Goal: Task Accomplishment & Management: Use online tool/utility

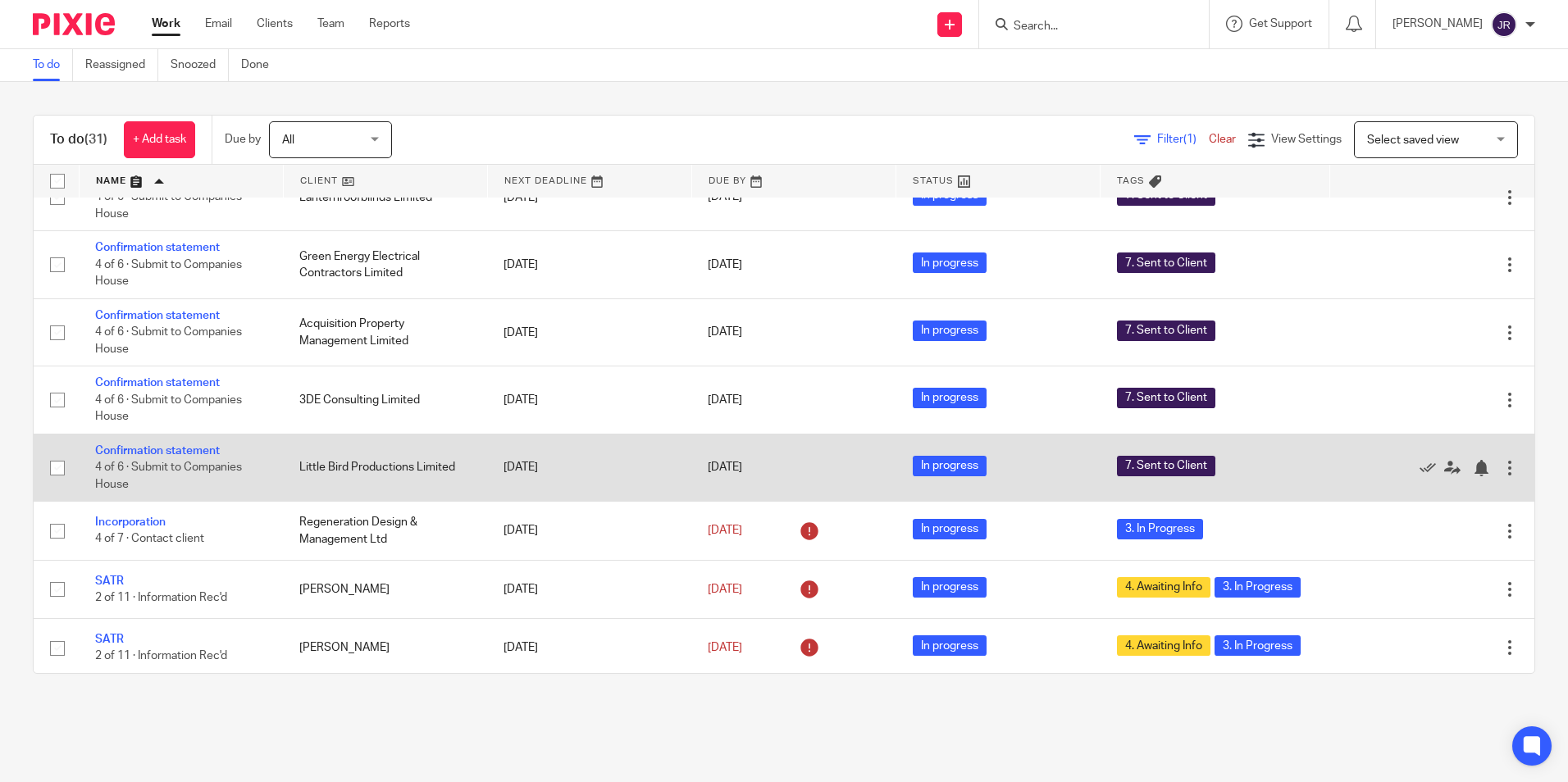
scroll to position [861, 0]
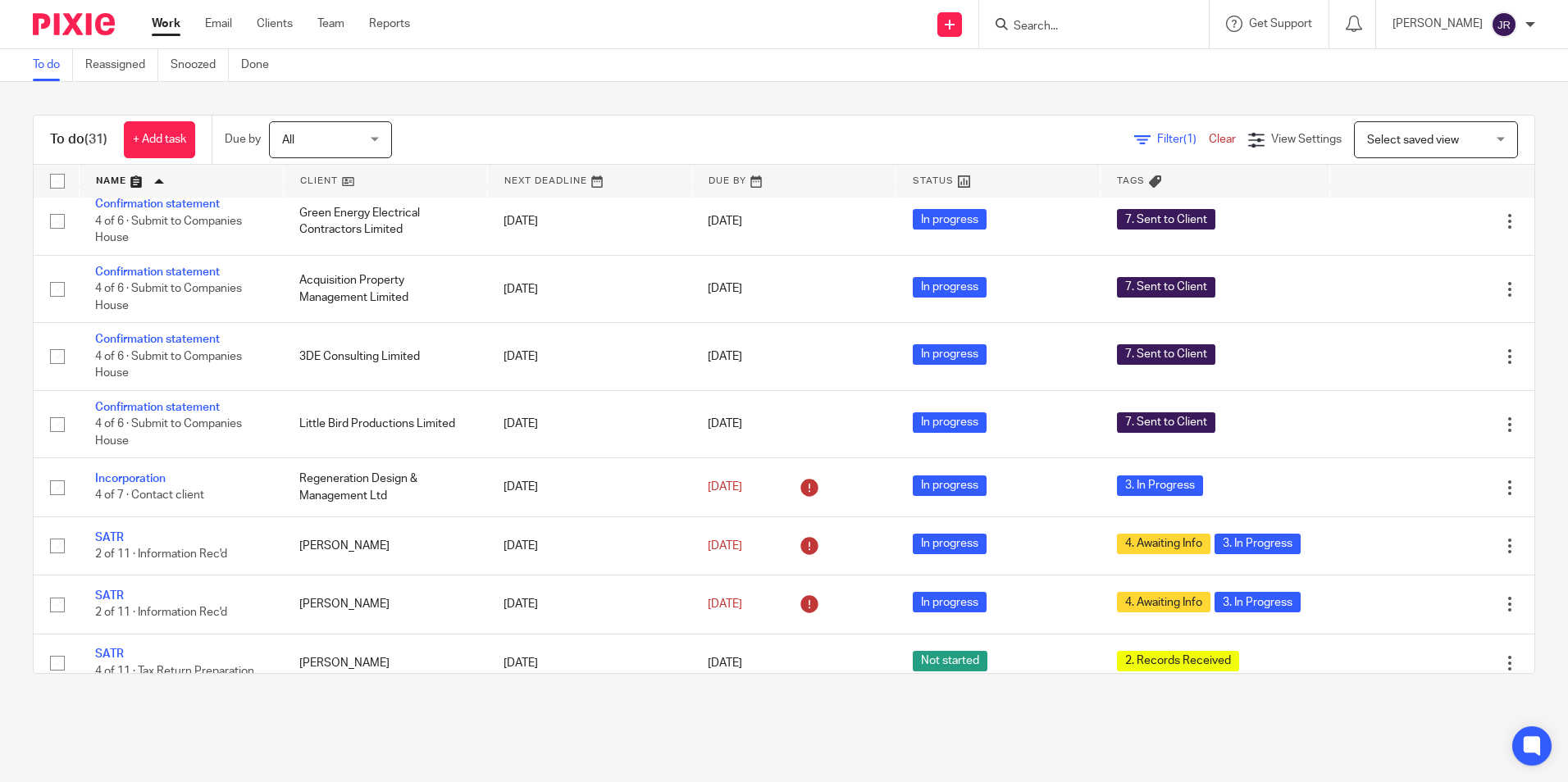
click at [1079, 21] on input "Search" at bounding box center [1085, 26] width 148 height 15
type input "mag"
click at [1077, 64] on link at bounding box center [1109, 64] width 203 height 24
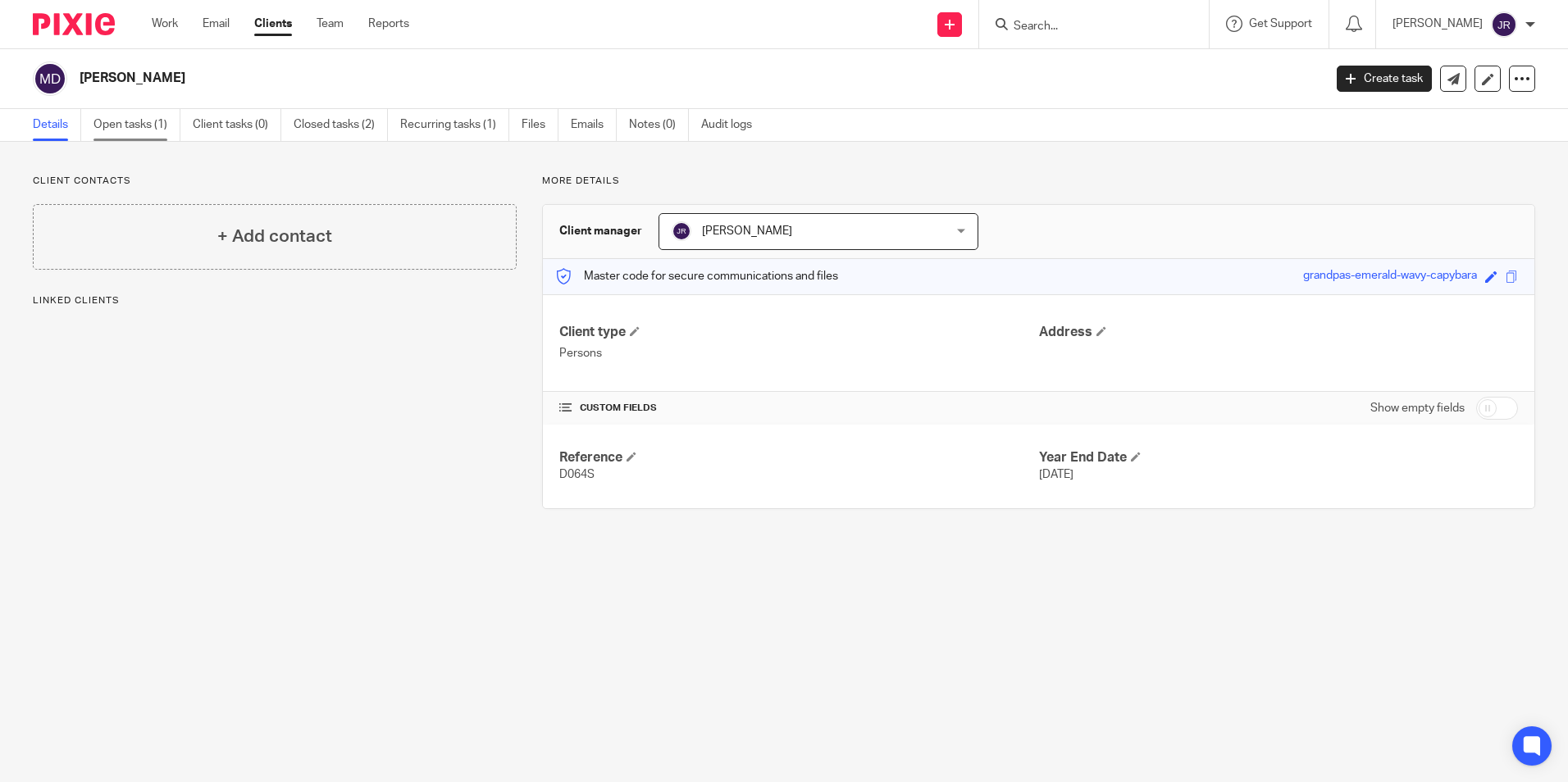
click at [150, 124] on link "Open tasks (1)" at bounding box center [136, 124] width 87 height 32
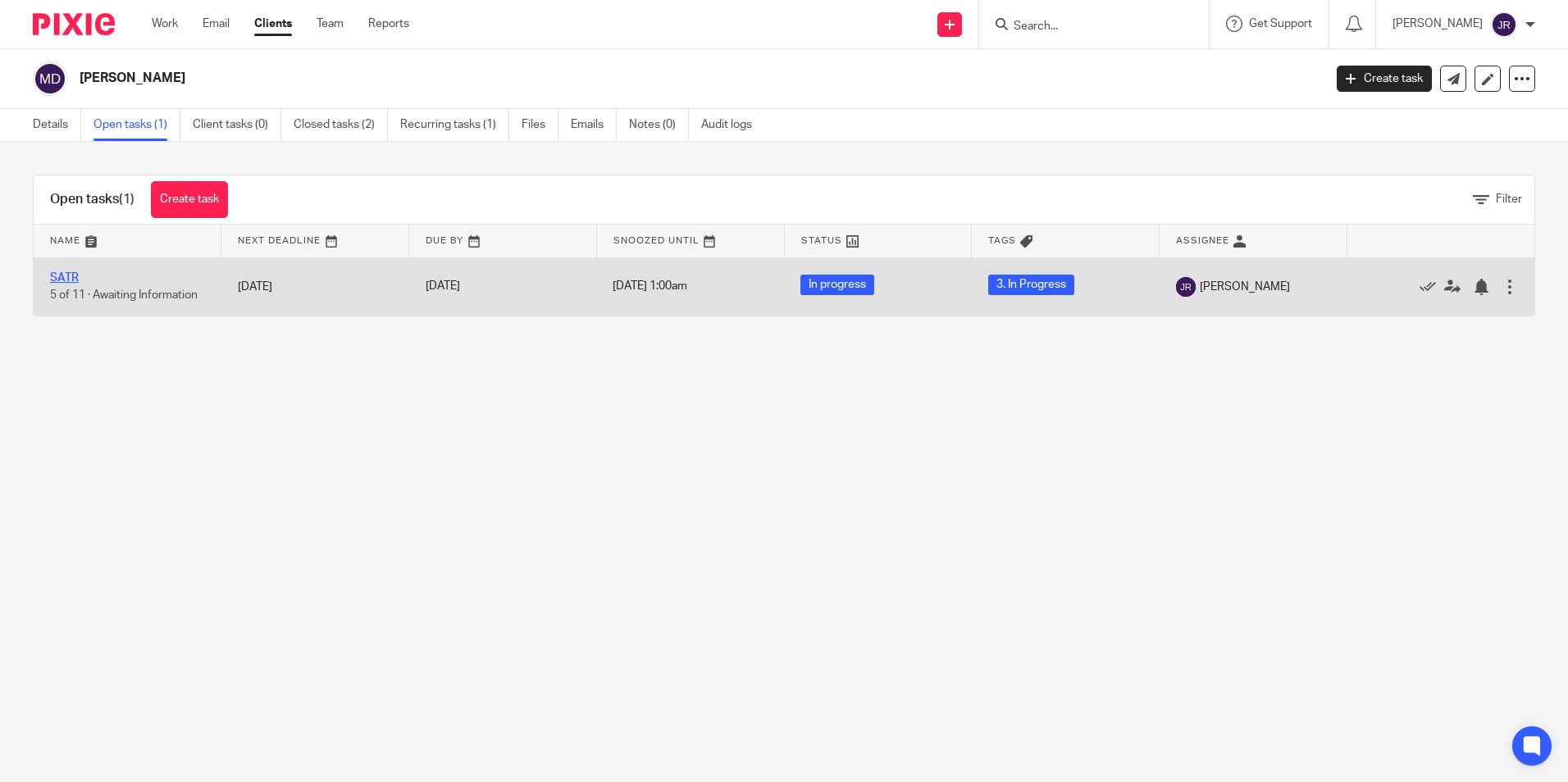
click at [65, 273] on link "SATR" at bounding box center [64, 278] width 28 height 12
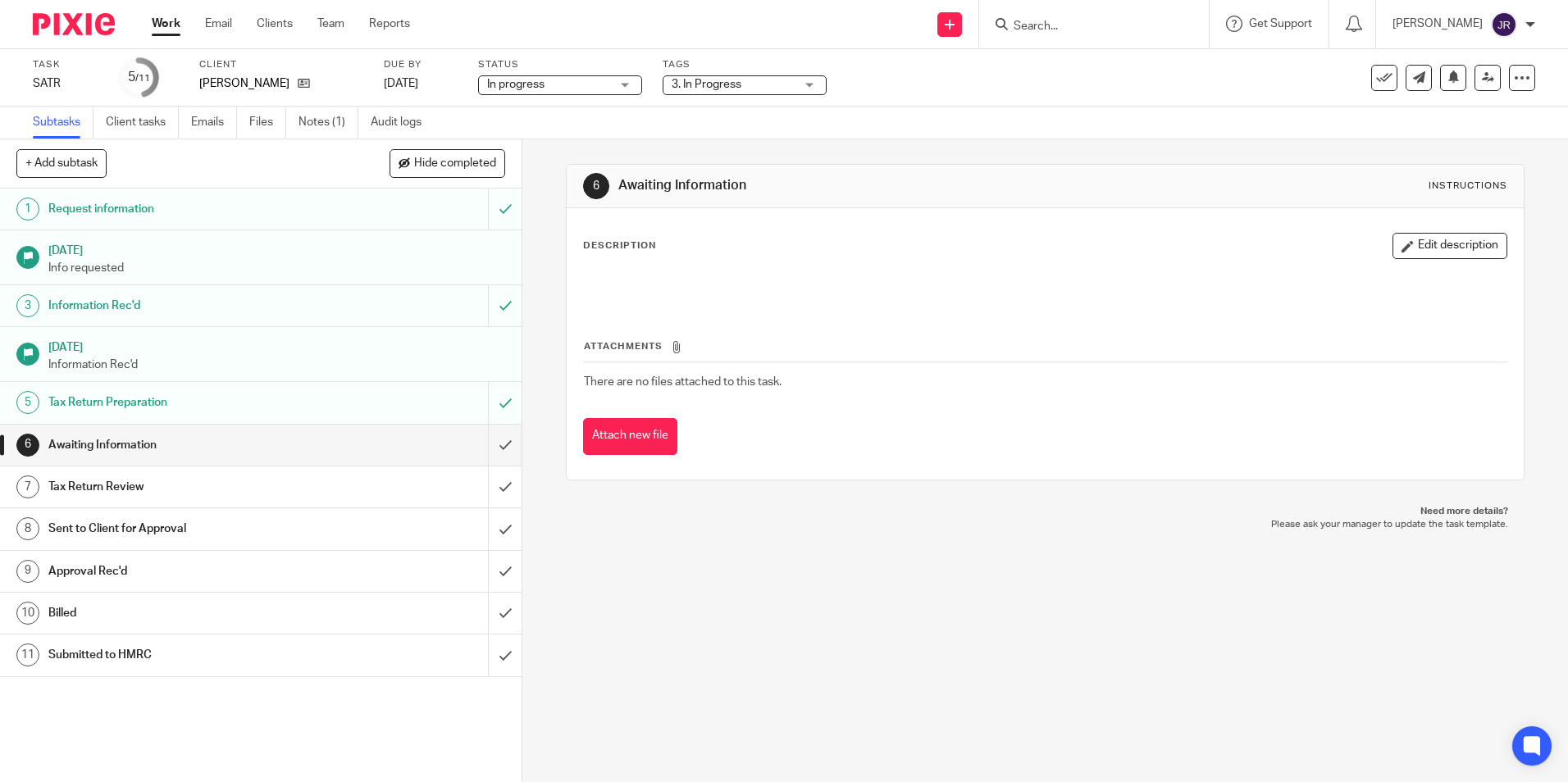
click at [808, 85] on div "3. In Progress" at bounding box center [744, 85] width 164 height 20
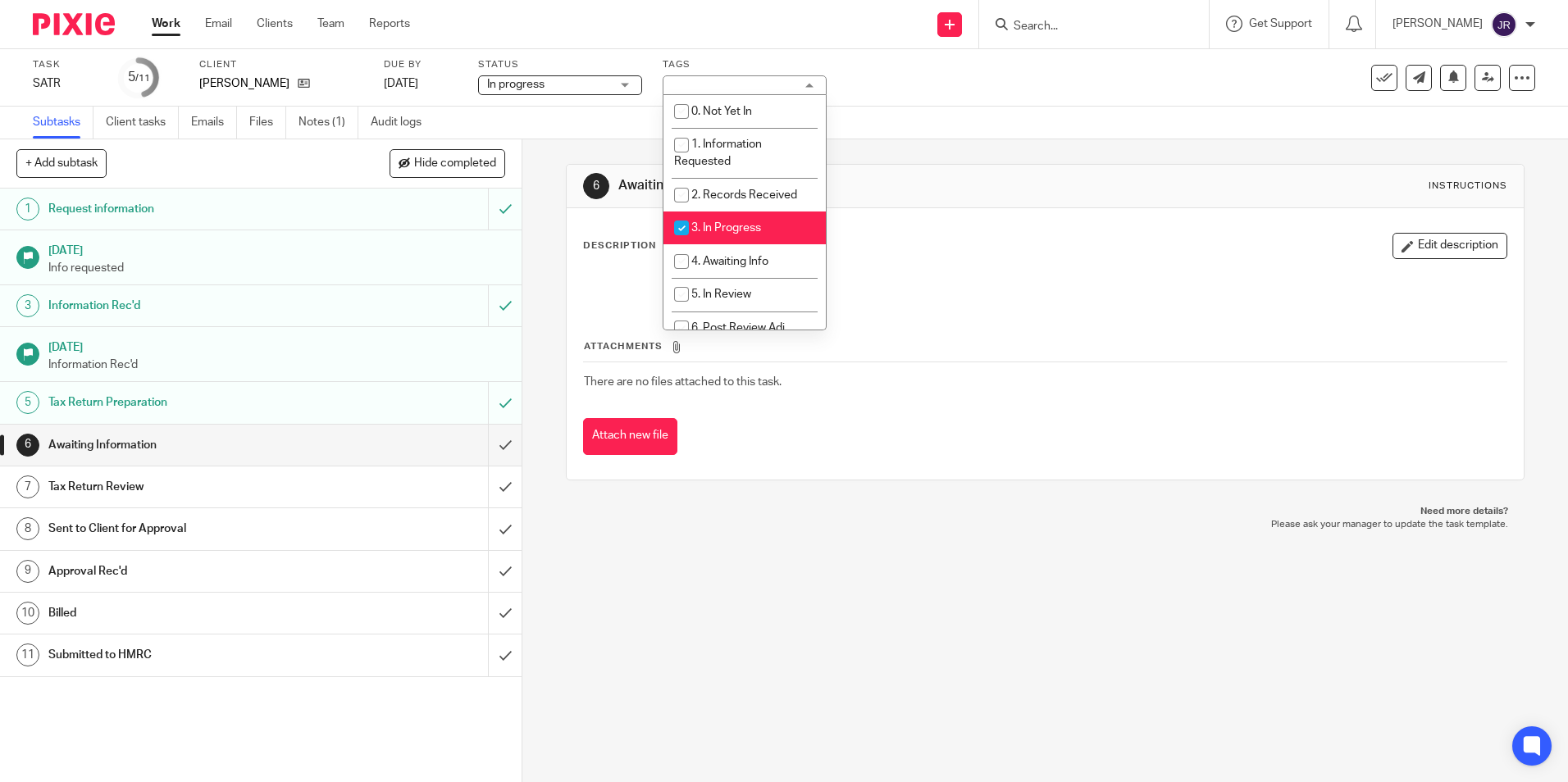
click at [776, 225] on li "3. In Progress" at bounding box center [745, 228] width 163 height 33
checkbox input "false"
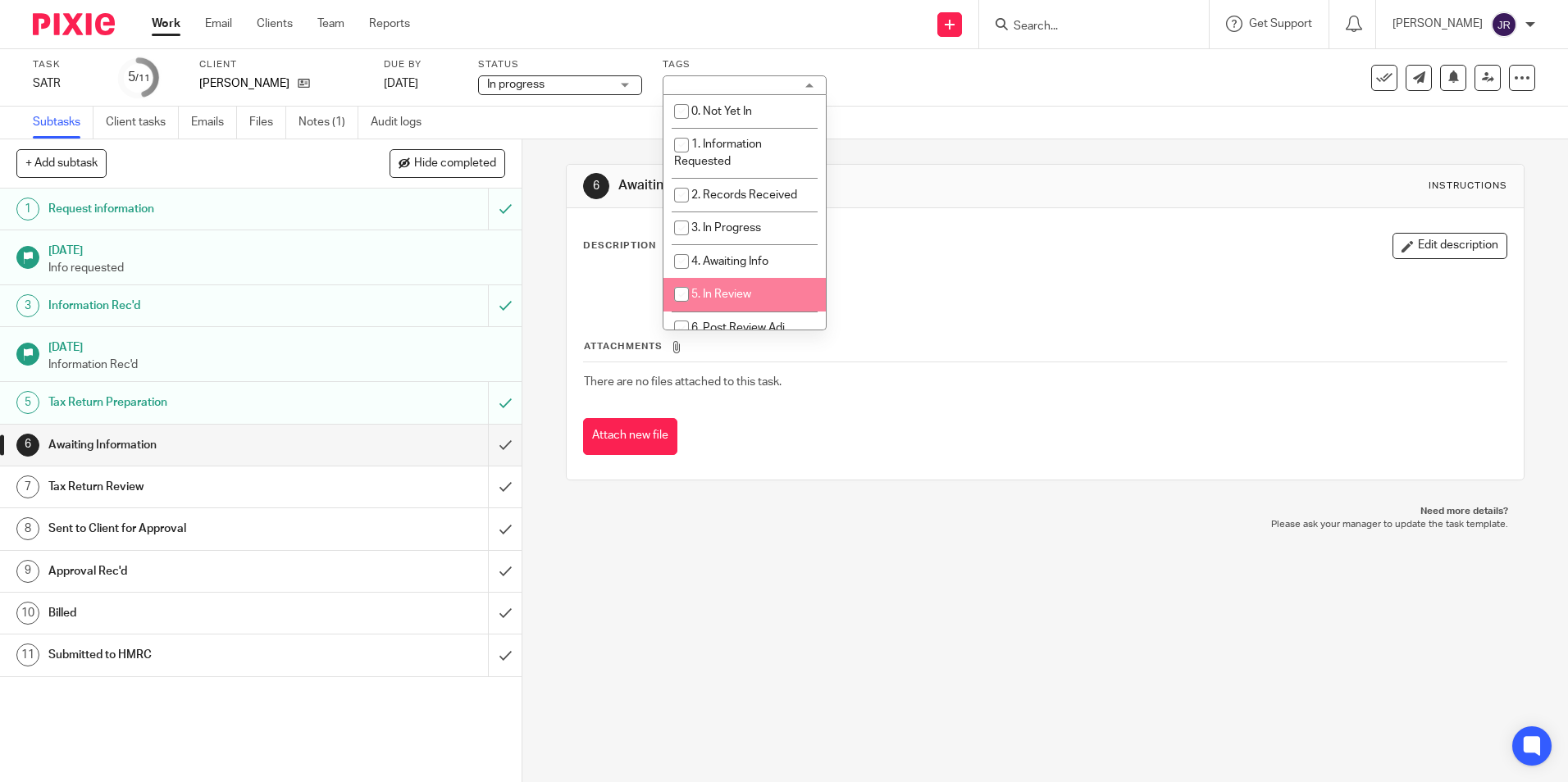
click at [786, 288] on li "5. In Review" at bounding box center [745, 295] width 163 height 33
checkbox input "true"
click at [780, 550] on div "6 Awaiting Information Instructions Description Edit description Attachments Th…" at bounding box center [1045, 461] width 1046 height 643
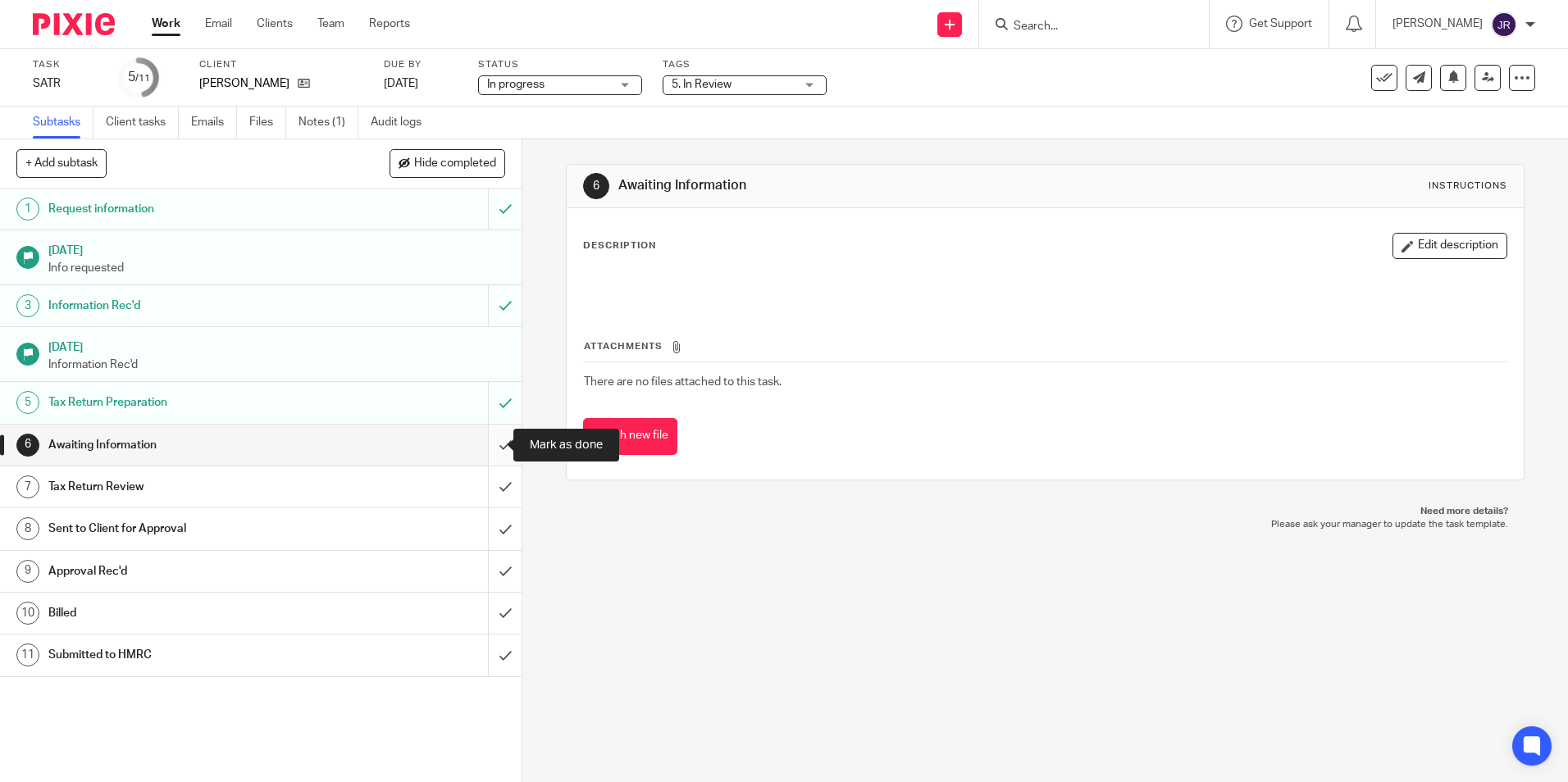
click at [494, 443] on input "submit" at bounding box center [261, 445] width 521 height 41
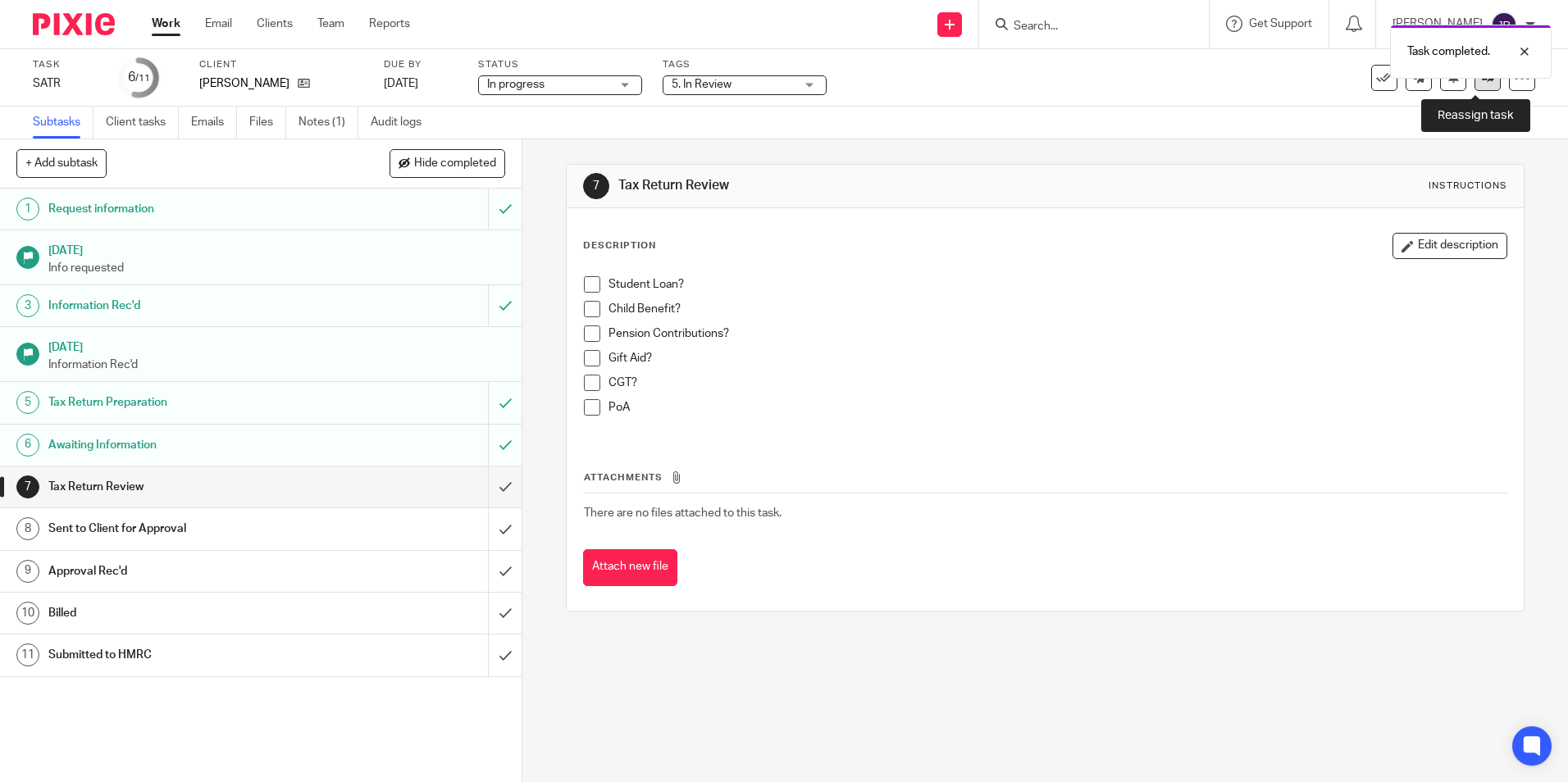
click at [1482, 80] on icon at bounding box center [1488, 77] width 13 height 13
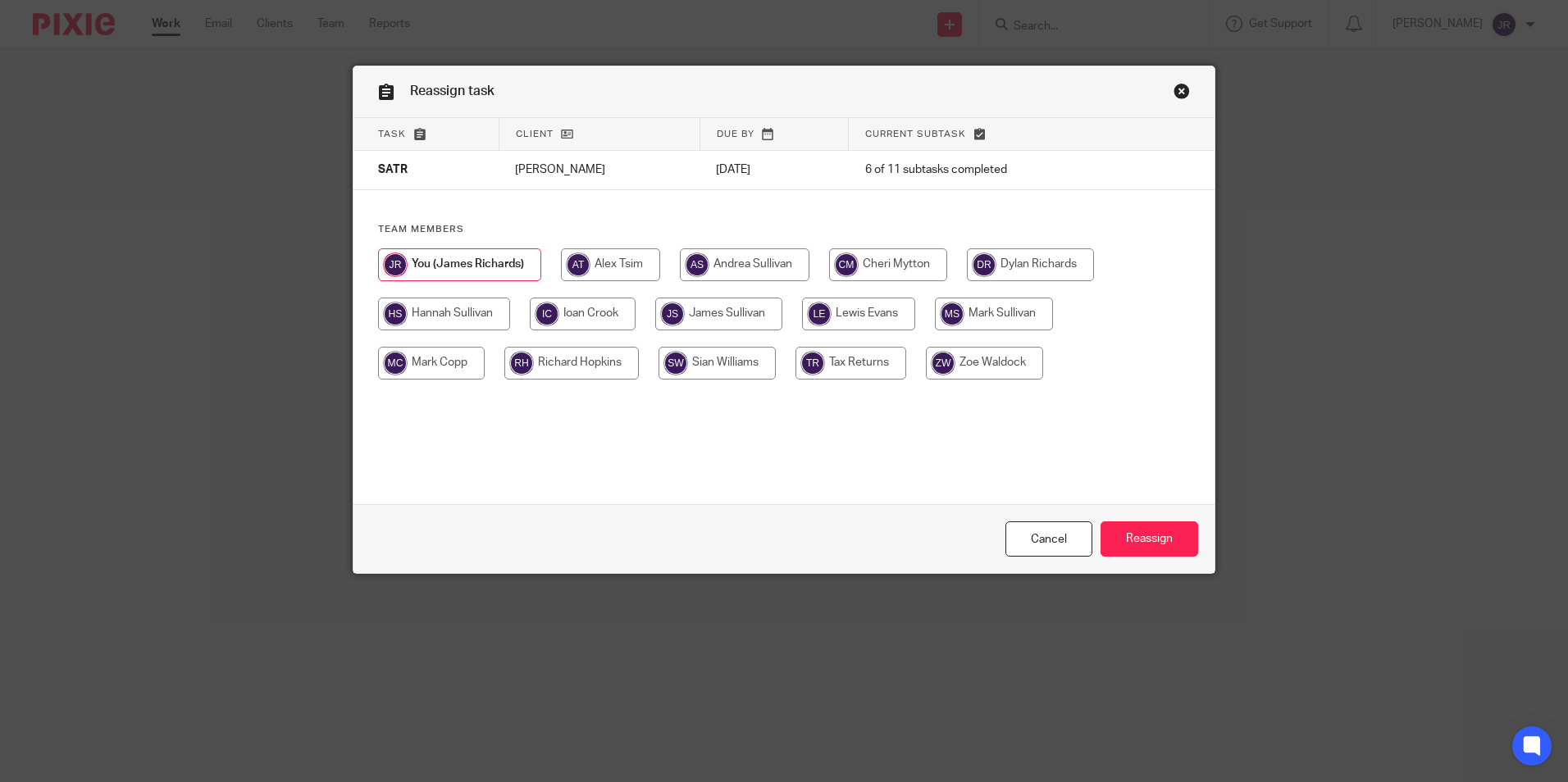
click at [1005, 362] on input "radio" at bounding box center [985, 363] width 118 height 32
radio input "true"
click at [1161, 533] on input "Reassign" at bounding box center [1150, 539] width 98 height 35
